Goal: Communication & Community: Ask a question

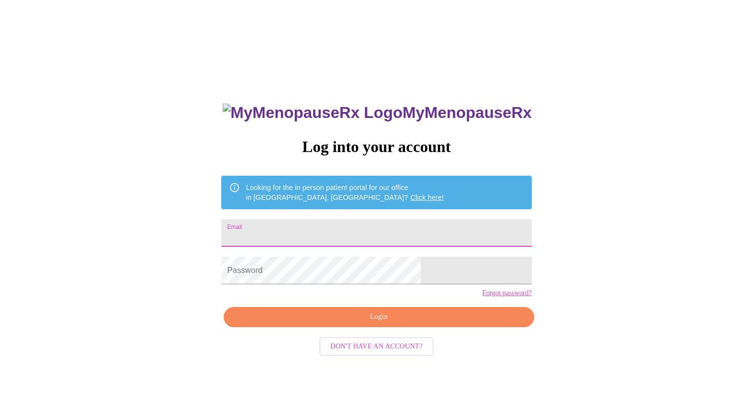
click at [348, 219] on input "Email" at bounding box center [376, 233] width 310 height 28
type input "[EMAIL_ADDRESS][DOMAIN_NAME]"
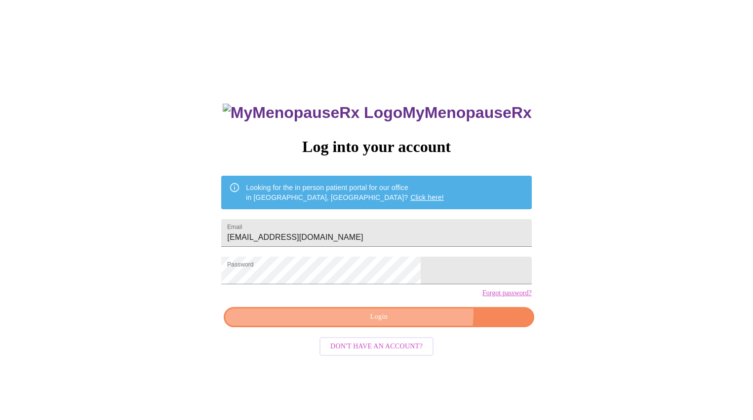
click at [404, 323] on span "Login" at bounding box center [378, 317] width 287 height 12
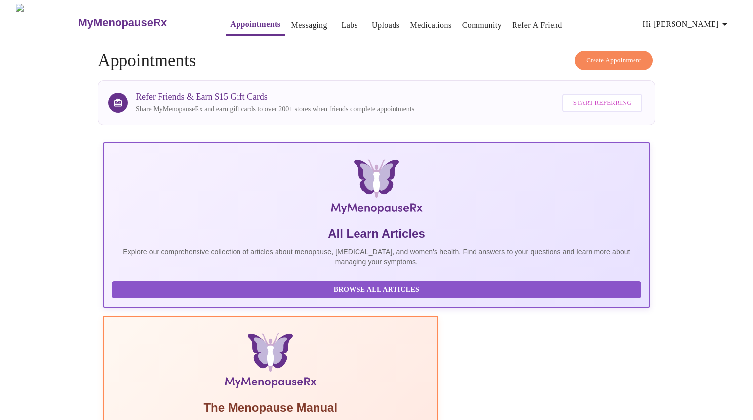
click at [291, 20] on link "Messaging" at bounding box center [309, 25] width 36 height 14
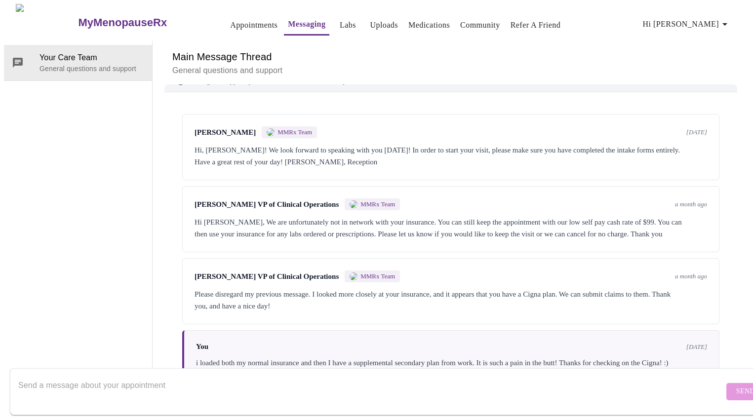
click at [124, 379] on textarea "Send a message about your appointment" at bounding box center [371, 392] width 706 height 32
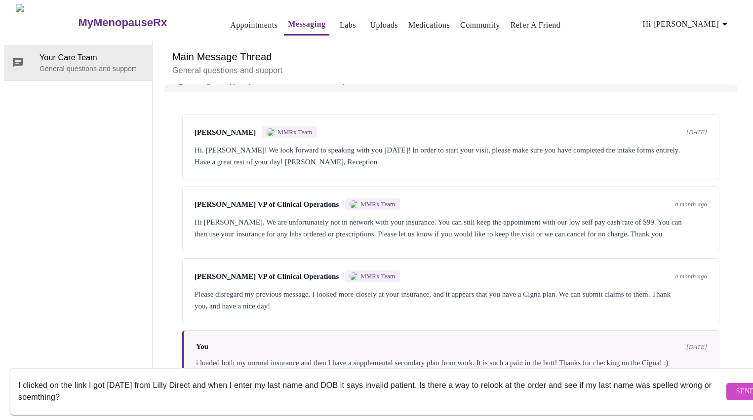
click at [37, 390] on textarea "I clicked on the link I got [DATE] from Lilly Direct and when I enter my last n…" at bounding box center [371, 392] width 706 height 32
type textarea "I clicked on the link I got [DATE] from Lilly Direct and when I enter my last n…"
click at [736, 386] on span "Send" at bounding box center [745, 392] width 19 height 12
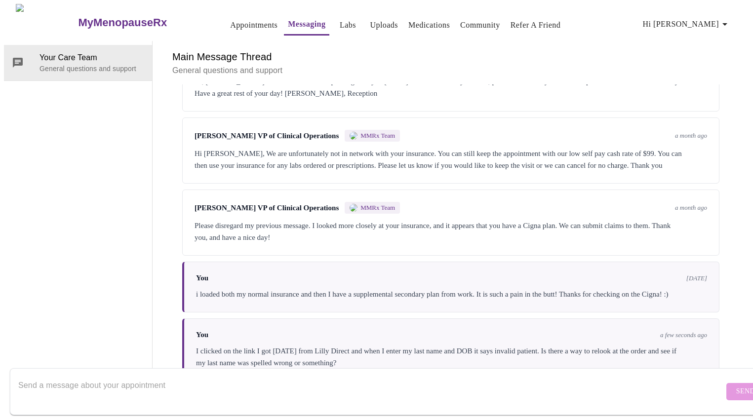
click at [288, 20] on link "Messaging" at bounding box center [307, 24] width 38 height 14
click at [413, 18] on link "Medications" at bounding box center [428, 25] width 41 height 14
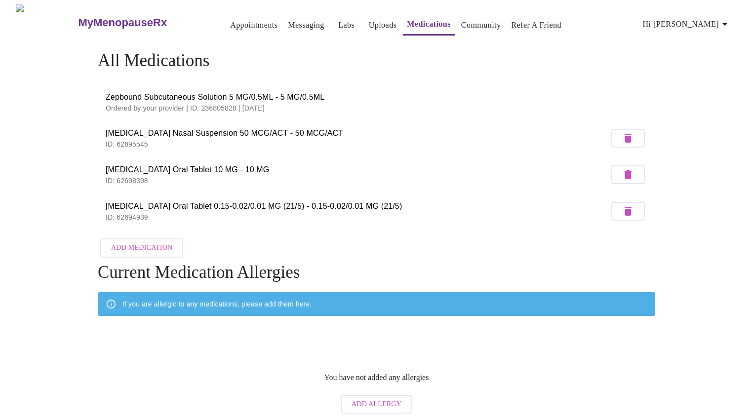
click at [288, 21] on link "Messaging" at bounding box center [306, 25] width 36 height 14
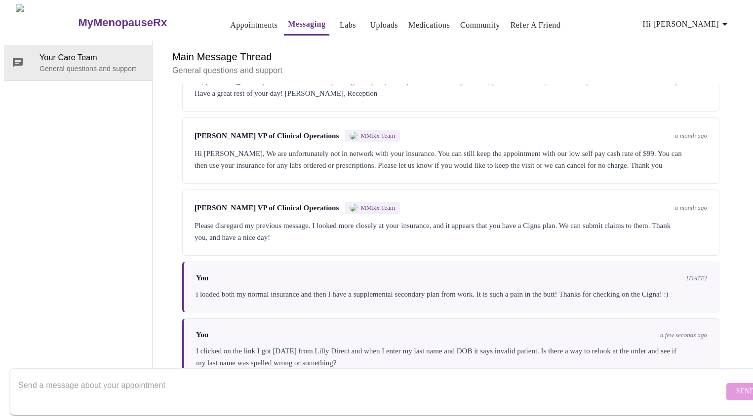
scroll to position [180, 0]
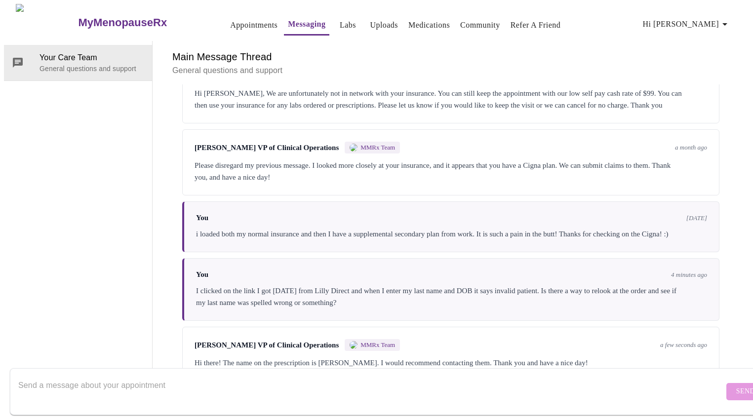
click at [340, 381] on textarea "Send a message about your appointment" at bounding box center [371, 392] width 706 height 32
type textarea "they said they didn't receive a new RX from you so they will be reaching out."
click at [736, 386] on span "Send" at bounding box center [745, 392] width 19 height 12
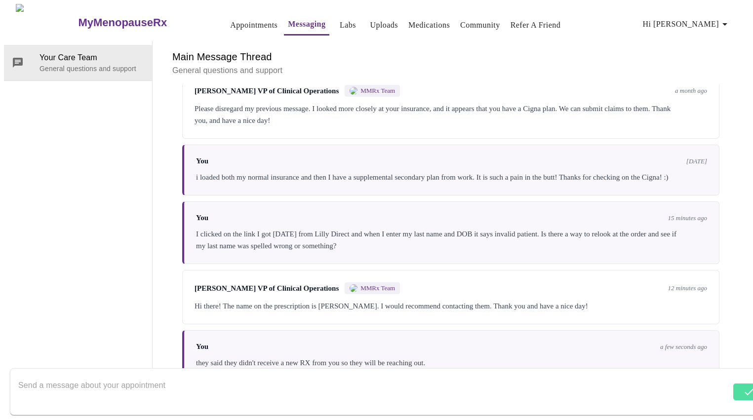
scroll to position [240, 0]
